Goal: Navigation & Orientation: Find specific page/section

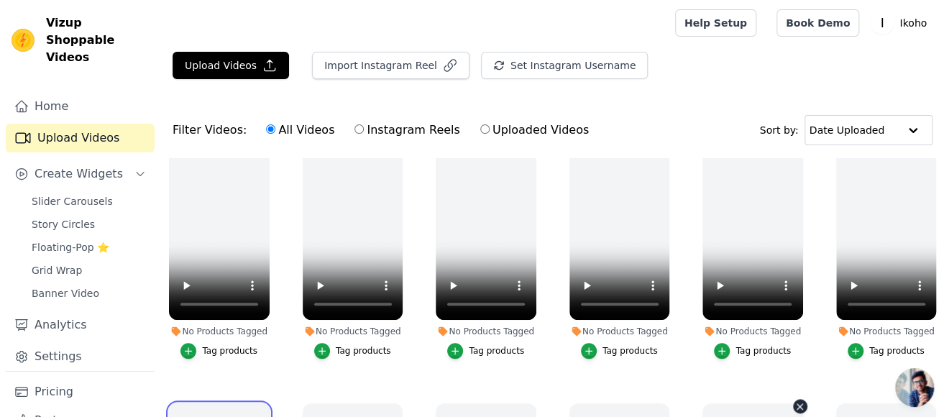
scroll to position [547, 0]
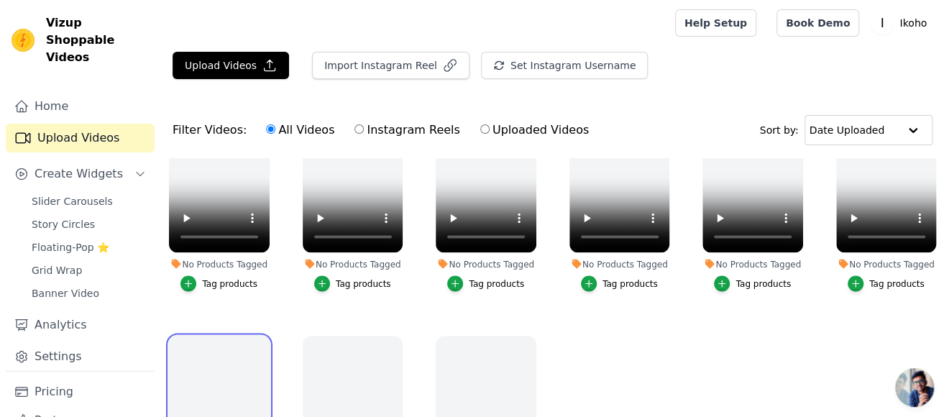
scroll to position [1050, 0]
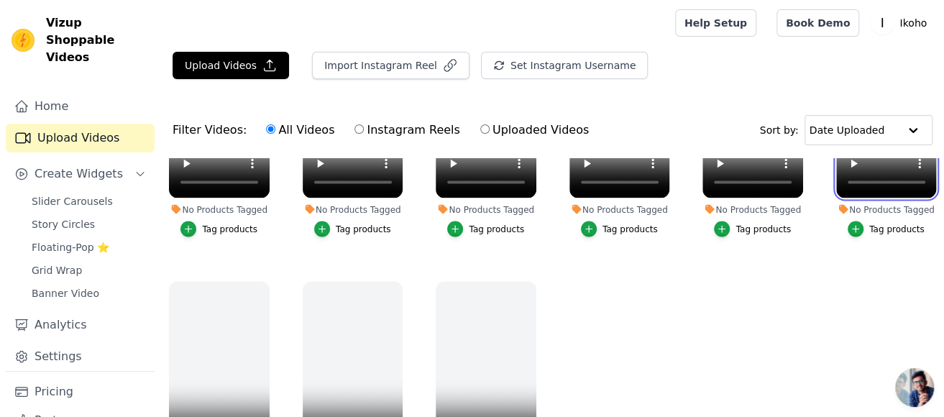
scroll to position [979, 0]
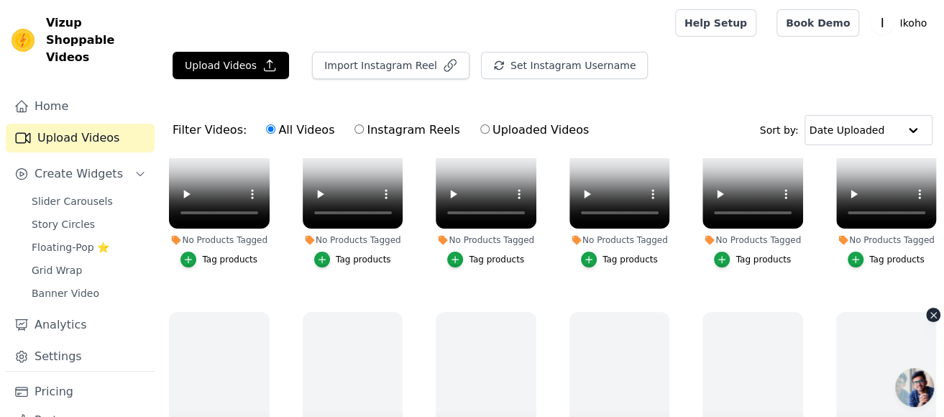
scroll to position [260, 0]
